Goal: Find specific page/section: Find specific page/section

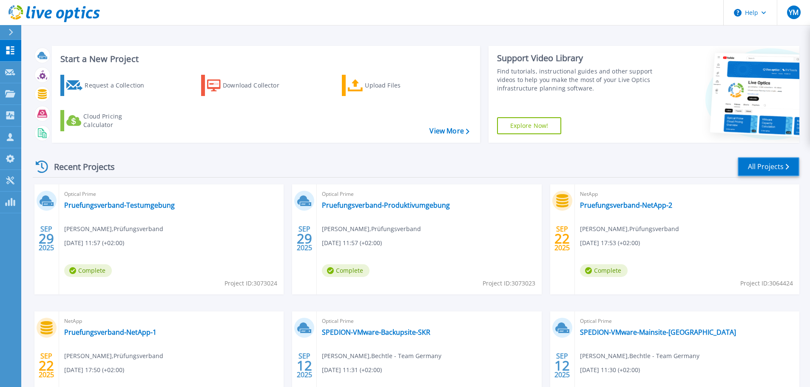
click at [767, 173] on link "All Projects" at bounding box center [769, 166] width 62 height 19
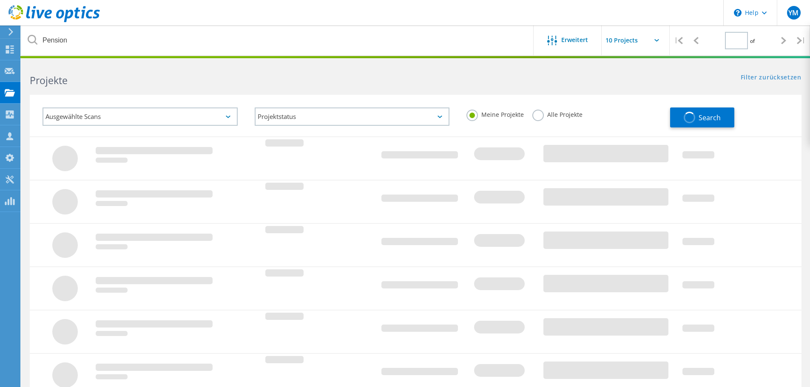
type input "1"
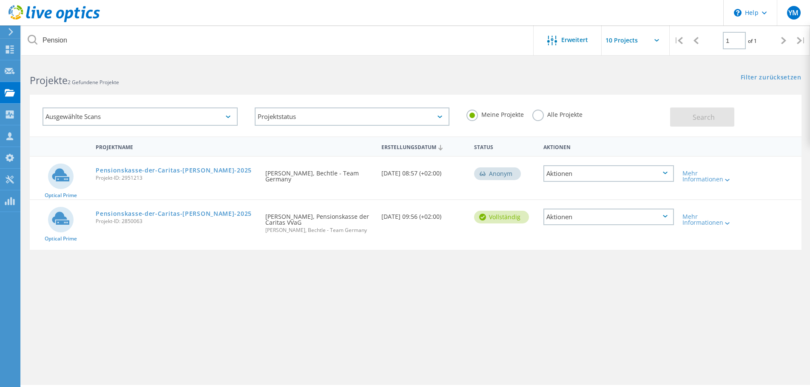
click at [133, 85] on h2 "Projekte 2 Gefundene Projekte" at bounding box center [218, 81] width 377 height 14
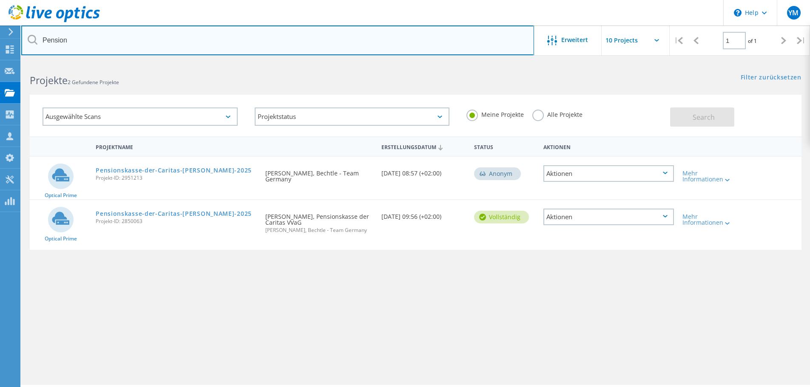
drag, startPoint x: 140, startPoint y: 47, endPoint x: 143, endPoint y: 44, distance: 4.5
click at [142, 45] on input "Pension" at bounding box center [277, 41] width 513 height 30
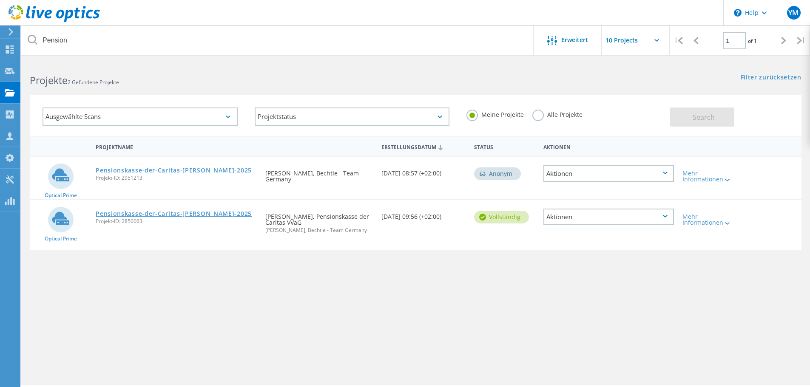
click at [182, 214] on link "Pensionskasse-der-Caritas-[PERSON_NAME]-2025" at bounding box center [174, 214] width 156 height 6
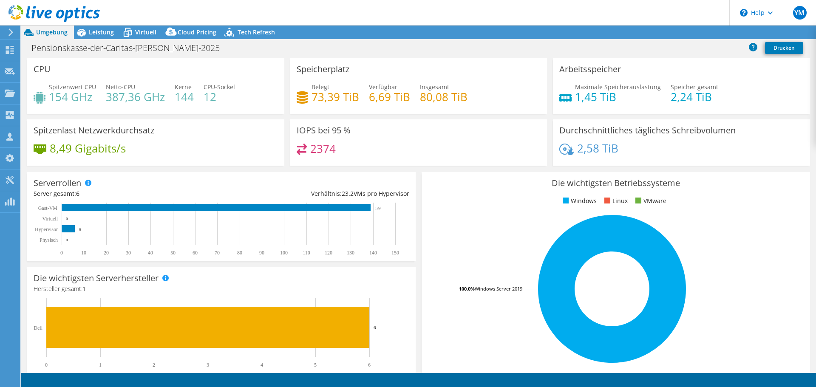
select select "USD"
select select "EUFrankfurt"
click at [103, 30] on span "Leistung" at bounding box center [101, 32] width 25 height 8
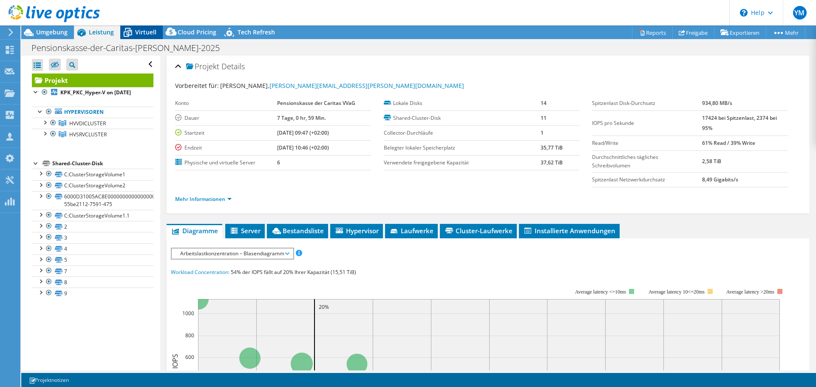
click at [139, 31] on span "Virtuell" at bounding box center [145, 32] width 21 height 8
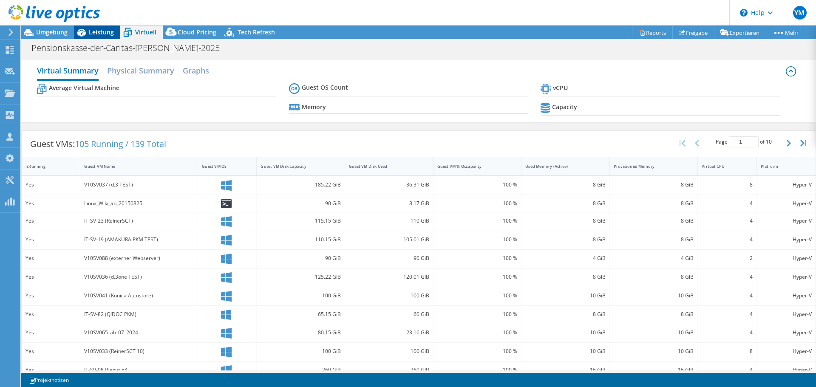
click at [94, 32] on span "Leistung" at bounding box center [101, 32] width 25 height 8
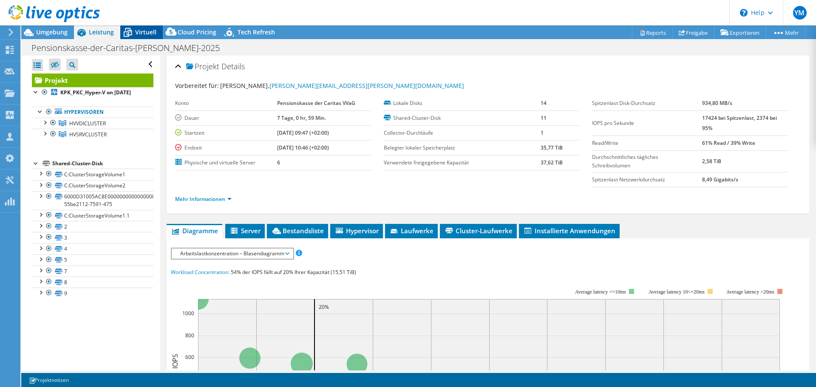
click at [139, 33] on span "Virtuell" at bounding box center [145, 32] width 21 height 8
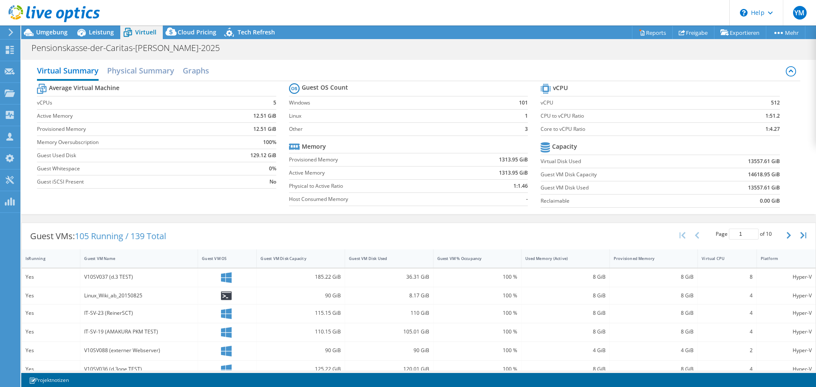
click at [245, 238] on div "Guest VMs: 105 Running / 139 Total Page 1 of 10 5 rows 10 rows 20 rows 25 rows …" at bounding box center [419, 236] width 794 height 26
